Goal: Navigation & Orientation: Find specific page/section

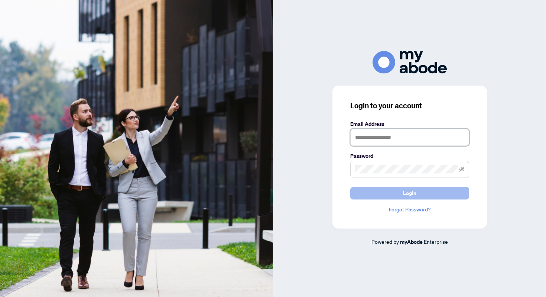
type input "**********"
click at [414, 192] on span "Login" at bounding box center [409, 193] width 13 height 12
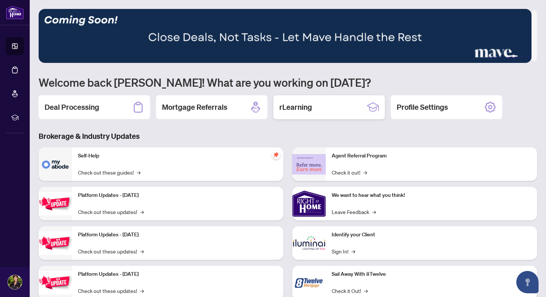
click at [332, 108] on div "rLearning" at bounding box center [330, 107] width 112 height 24
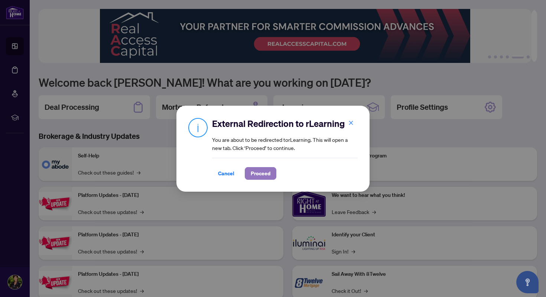
click at [257, 172] on span "Proceed" at bounding box center [261, 173] width 20 height 12
